Goal: Information Seeking & Learning: Learn about a topic

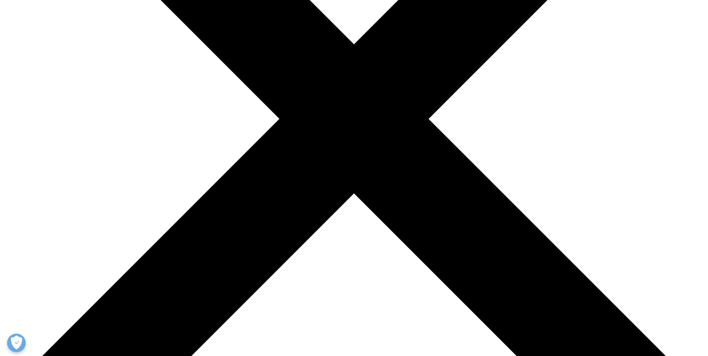
scroll to position [261, 0]
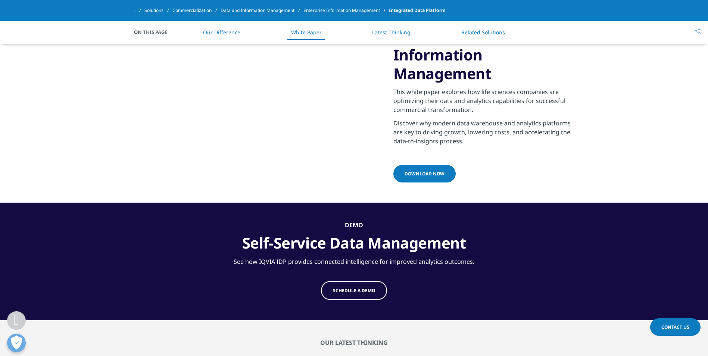
scroll to position [735, 0]
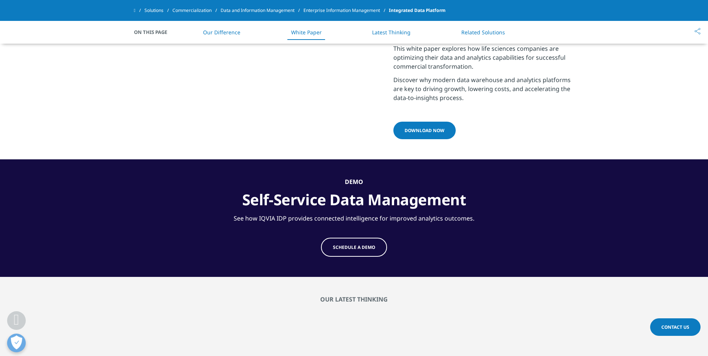
click at [395, 34] on link "Latest Thinking" at bounding box center [391, 32] width 38 height 7
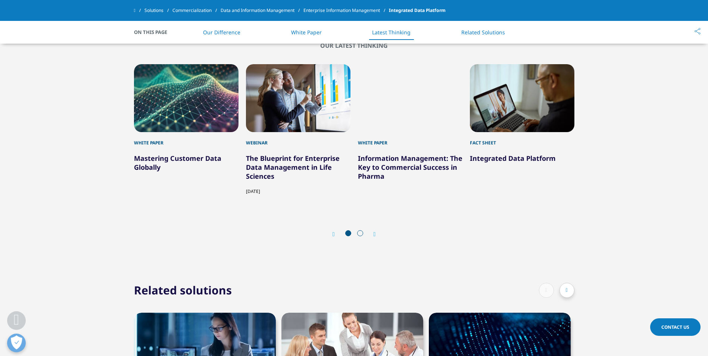
click at [473, 28] on li "Related Solutions" at bounding box center [483, 32] width 59 height 22
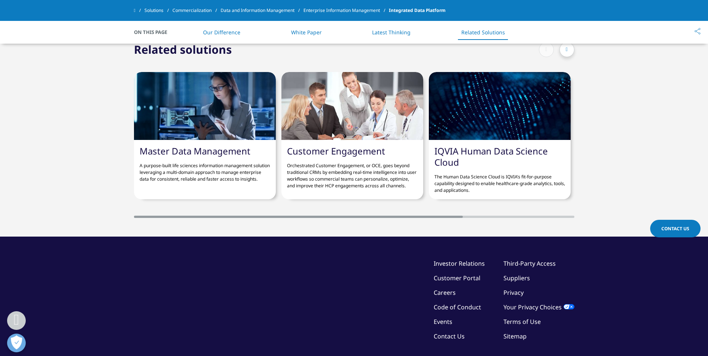
drag, startPoint x: 392, startPoint y: 219, endPoint x: 187, endPoint y: 201, distance: 205.9
click at [195, 212] on div "Master Data Management A purpose-built life sciences information management sol…" at bounding box center [354, 137] width 440 height 161
click at [154, 27] on div "On This Page Our Difference White Paper Latest Thinking Related Solutions" at bounding box center [354, 32] width 440 height 23
click at [160, 38] on div "On This Page Our Difference White Paper Latest Thinking Related Solutions" at bounding box center [354, 32] width 440 height 23
click at [219, 31] on link "Our Difference" at bounding box center [221, 32] width 37 height 7
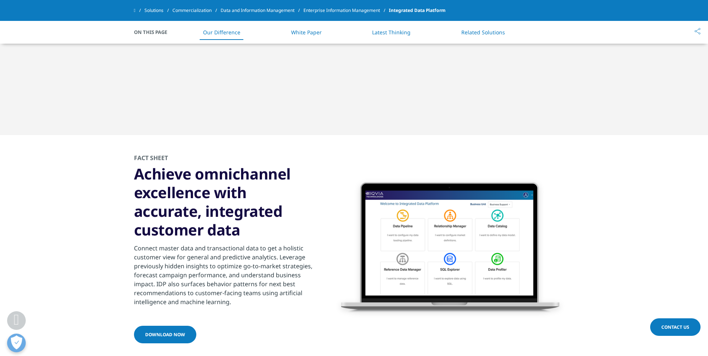
scroll to position [411, 0]
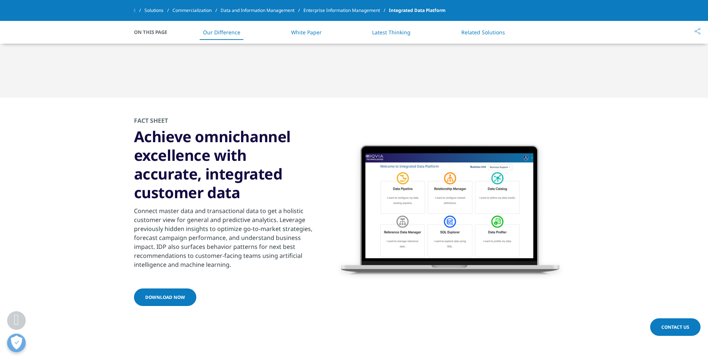
scroll to position [1049, 0]
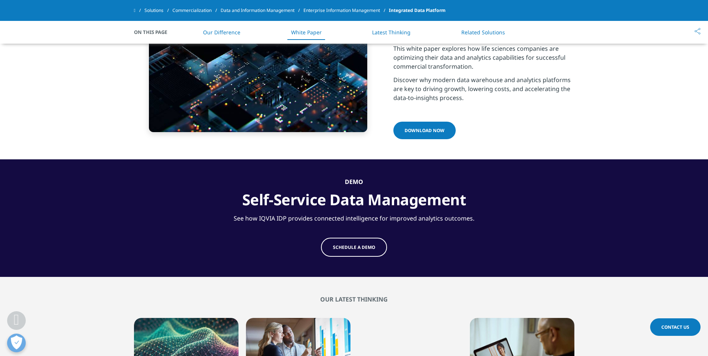
scroll to position [261, 0]
